Goal: Transaction & Acquisition: Purchase product/service

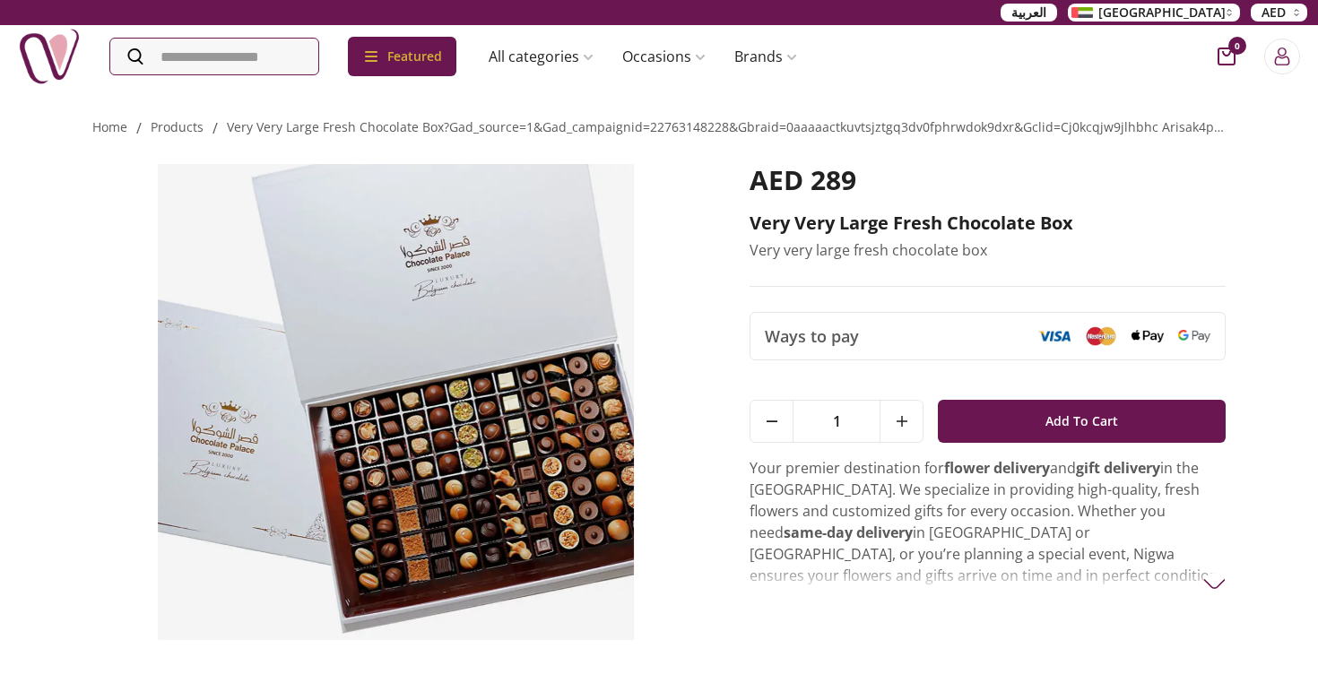
click at [1214, 582] on img at bounding box center [1214, 584] width 22 height 22
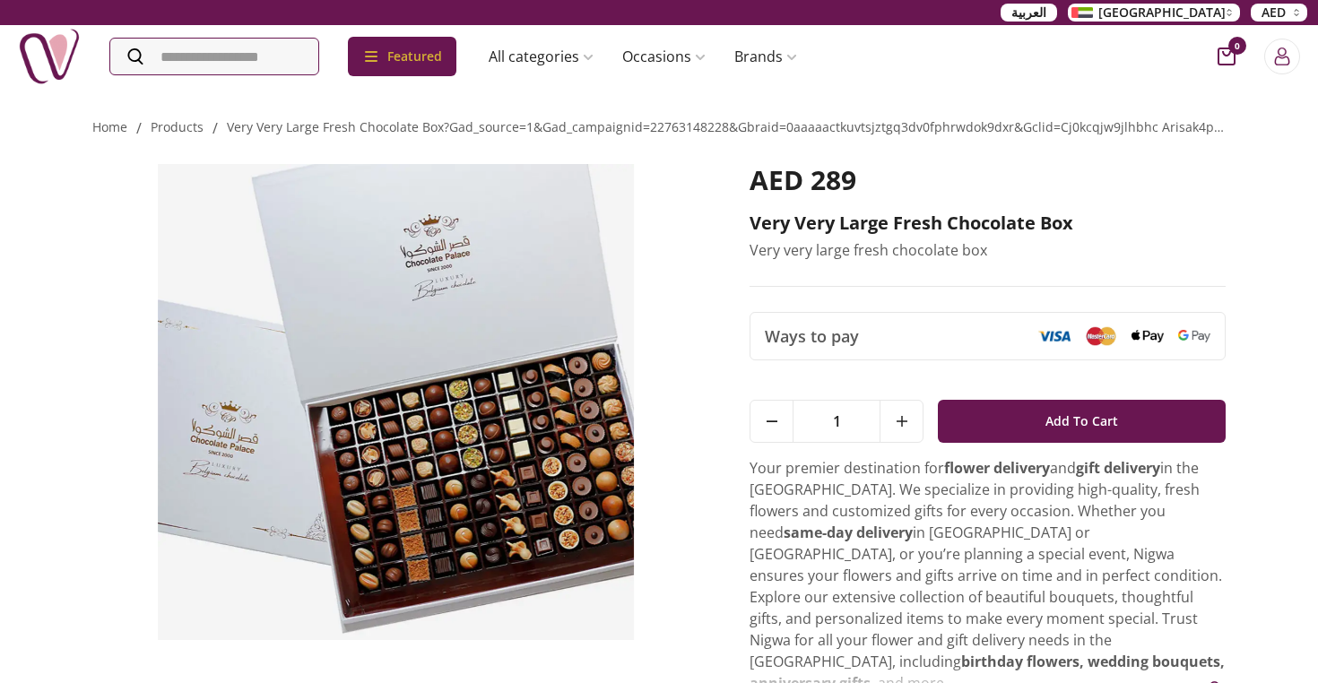
click at [197, 301] on img at bounding box center [395, 402] width 607 height 476
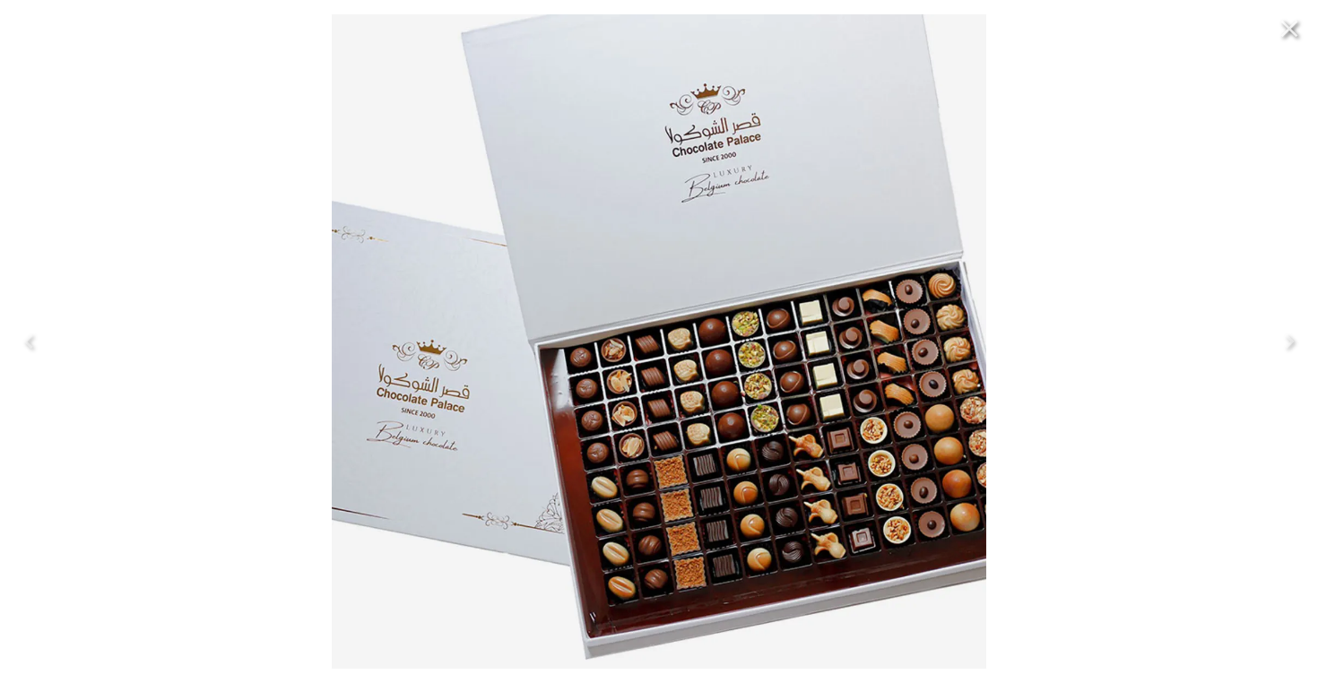
click at [1284, 34] on icon "Close" at bounding box center [1289, 29] width 17 height 17
